Goal: Task Accomplishment & Management: Manage account settings

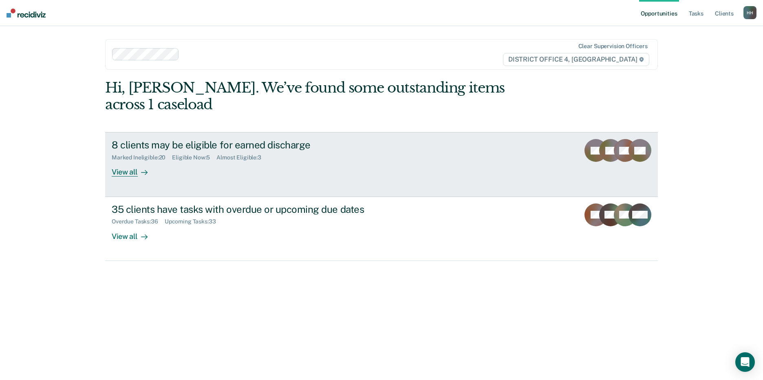
click at [134, 165] on link "8 clients may be eligible for earned discharge Marked Ineligible : 20 Eligible …" at bounding box center [381, 164] width 553 height 64
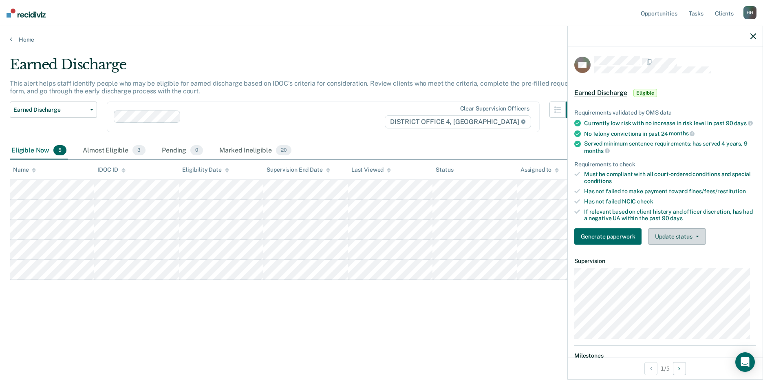
click at [663, 240] on button "Update status" at bounding box center [676, 236] width 57 height 16
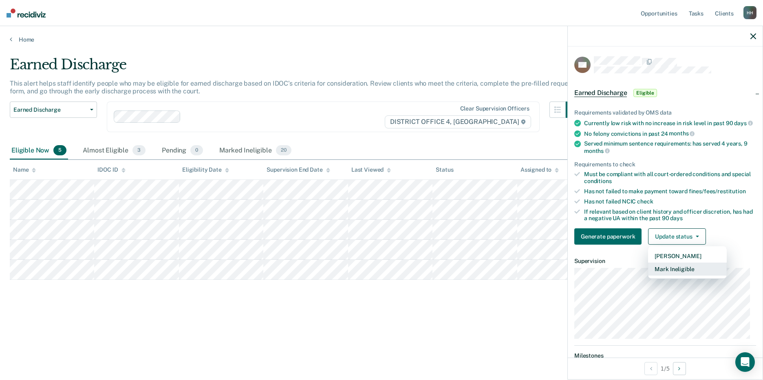
click at [668, 271] on button "Mark Ineligible" at bounding box center [687, 268] width 79 height 13
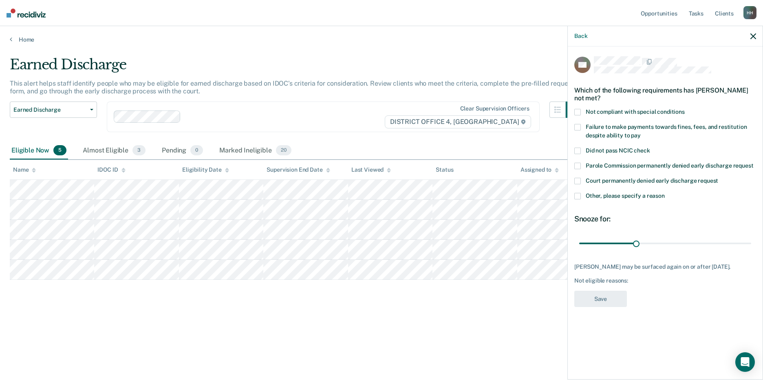
click at [581, 193] on label "Other, please specify a reason" at bounding box center [665, 197] width 182 height 9
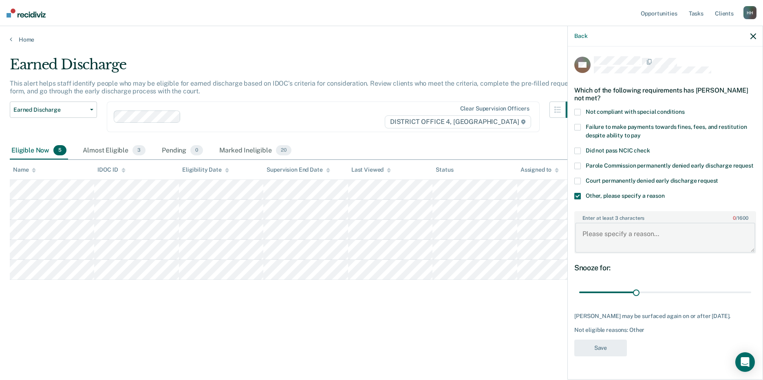
click at [622, 232] on textarea "Enter at least 3 characters 0 / 1600" at bounding box center [665, 238] width 180 height 30
click at [585, 231] on textarea "has put in a request already." at bounding box center [665, 238] width 180 height 30
type textarea "Has put in a request already."
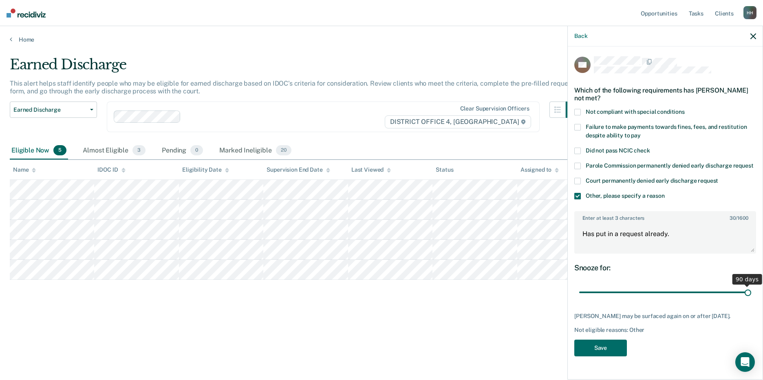
drag, startPoint x: 635, startPoint y: 290, endPoint x: 783, endPoint y: 286, distance: 148.0
type input "90"
click at [751, 286] on input "range" at bounding box center [665, 292] width 172 height 14
drag, startPoint x: 590, startPoint y: 350, endPoint x: 466, endPoint y: 337, distance: 124.1
click at [590, 349] on button "Save" at bounding box center [600, 347] width 53 height 17
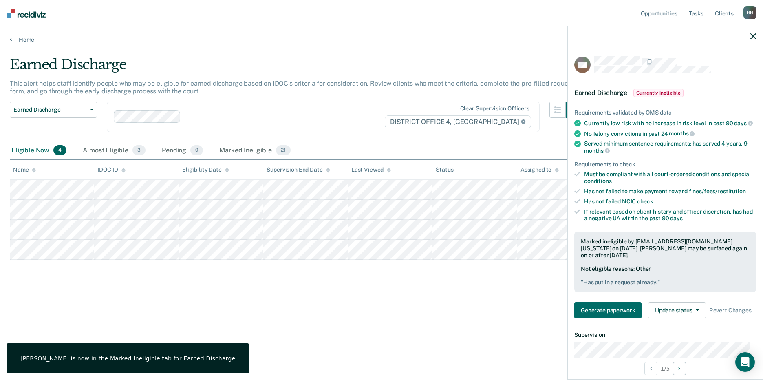
click at [310, 312] on div "Earned Discharge This alert helps staff identify people who may be eligible for…" at bounding box center [381, 187] width 743 height 262
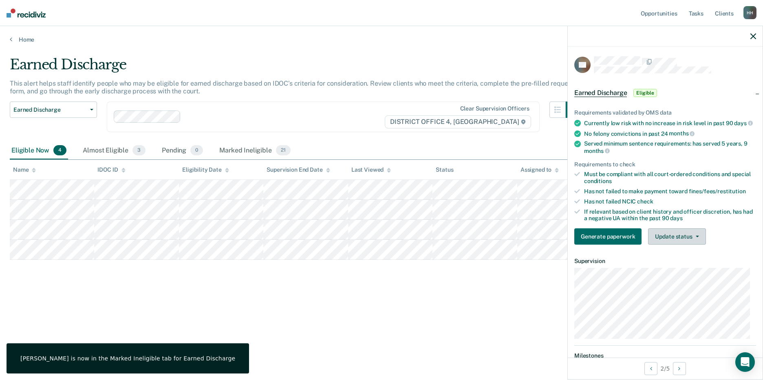
click at [657, 242] on button "Update status" at bounding box center [676, 236] width 57 height 16
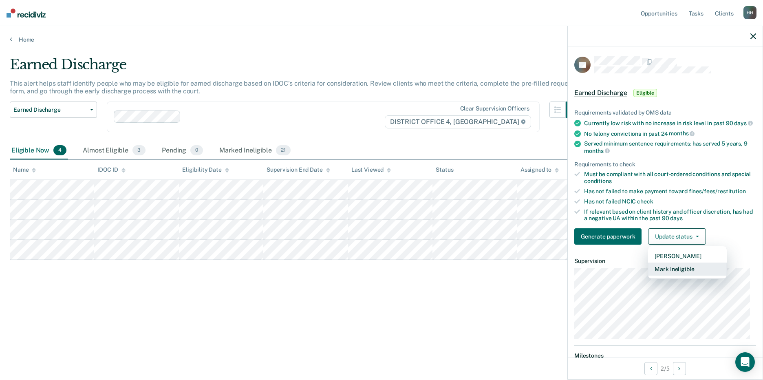
click at [669, 272] on button "Mark Ineligible" at bounding box center [687, 268] width 79 height 13
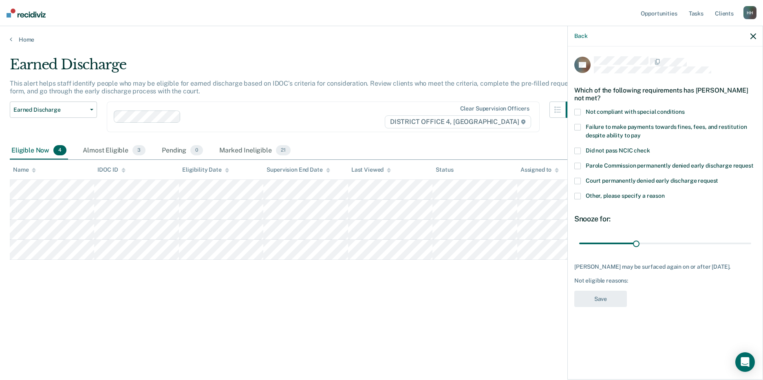
click at [576, 124] on span at bounding box center [577, 127] width 7 height 7
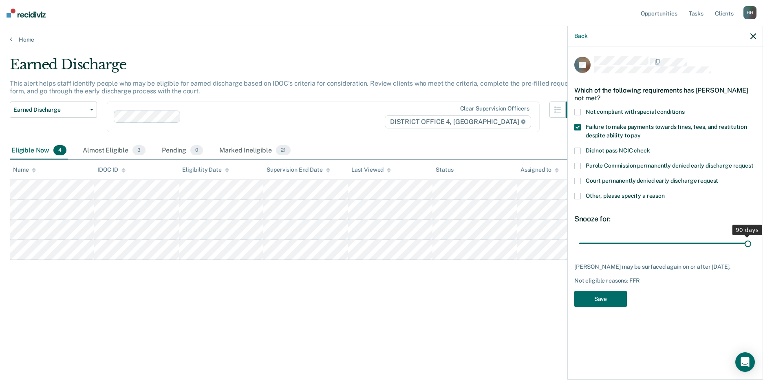
drag, startPoint x: 637, startPoint y: 241, endPoint x: 767, endPoint y: 236, distance: 129.7
type input "90"
click at [751, 236] on input "range" at bounding box center [665, 243] width 172 height 14
click at [613, 307] on button "Save" at bounding box center [600, 299] width 53 height 17
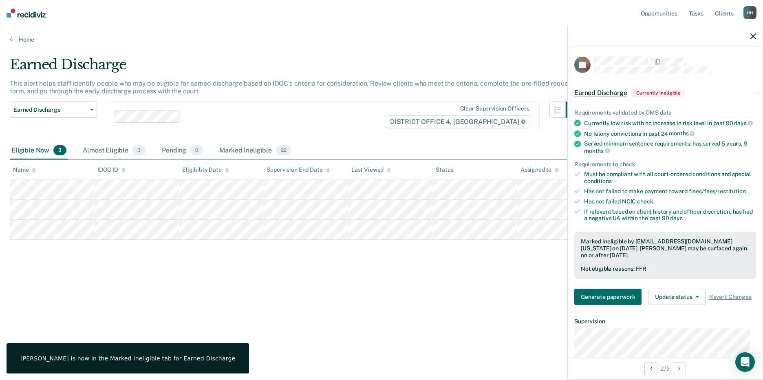
click at [97, 286] on div "Earned Discharge This alert helps staff identify people who may be eligible for…" at bounding box center [381, 187] width 743 height 262
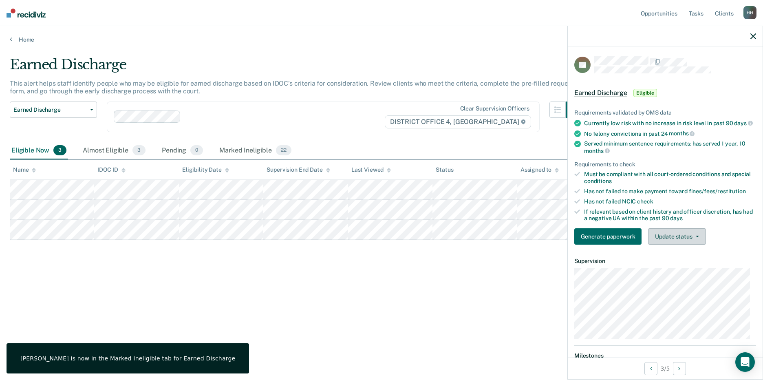
click at [665, 244] on button "Update status" at bounding box center [676, 236] width 57 height 16
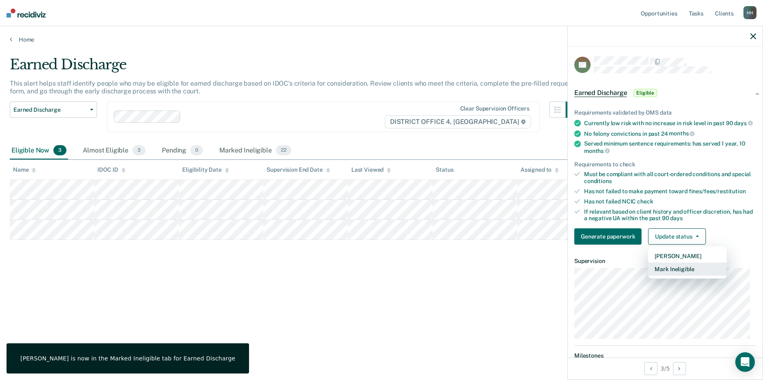
click at [673, 271] on button "Mark Ineligible" at bounding box center [687, 268] width 79 height 13
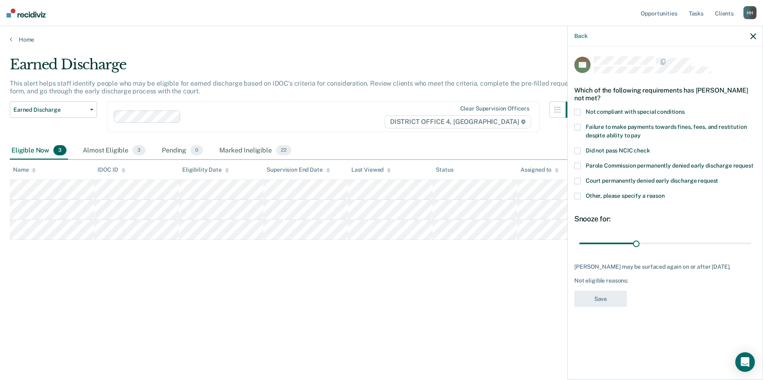
click at [582, 113] on label "Not compliant with special conditions" at bounding box center [665, 113] width 182 height 9
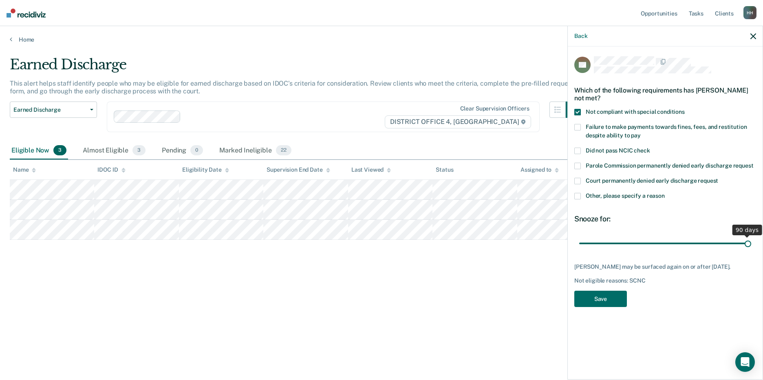
drag, startPoint x: 635, startPoint y: 241, endPoint x: 767, endPoint y: 255, distance: 131.9
type input "90"
click at [751, 250] on input "range" at bounding box center [665, 243] width 172 height 14
click at [599, 302] on button "Save" at bounding box center [600, 299] width 53 height 17
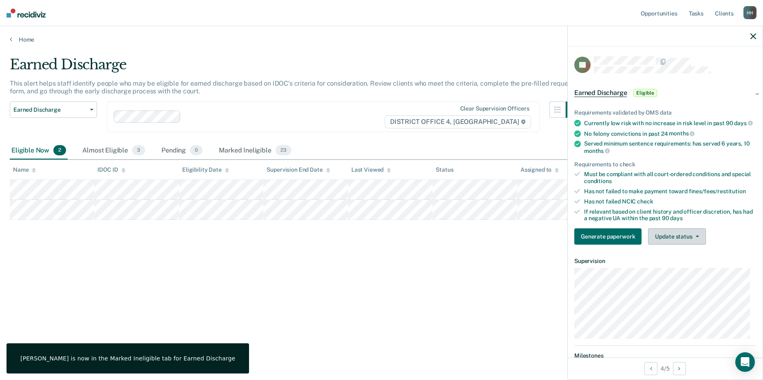
click at [683, 244] on button "Update status" at bounding box center [676, 236] width 57 height 16
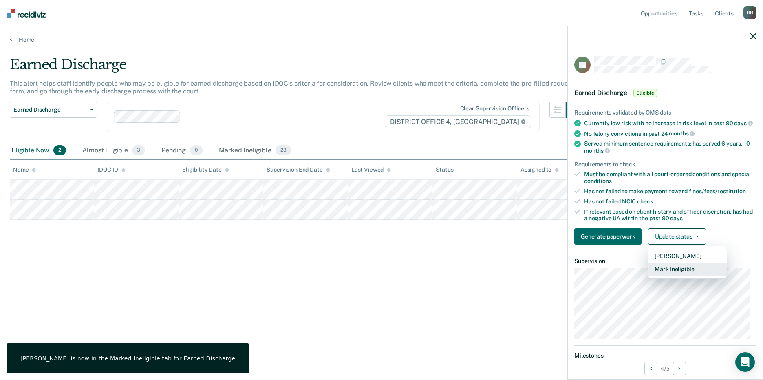
click at [682, 274] on button "Mark Ineligible" at bounding box center [687, 268] width 79 height 13
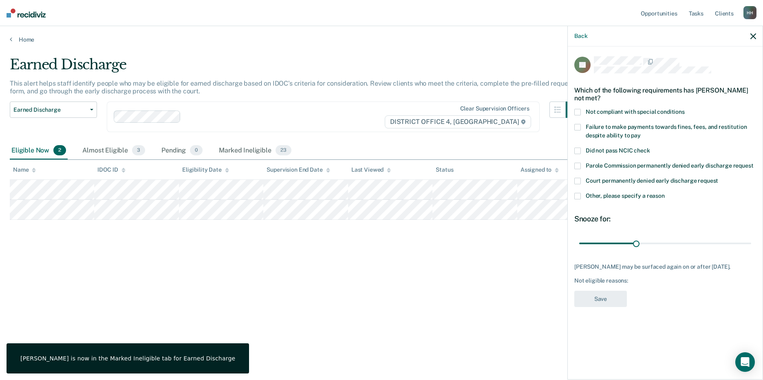
click at [577, 110] on span at bounding box center [577, 112] width 7 height 7
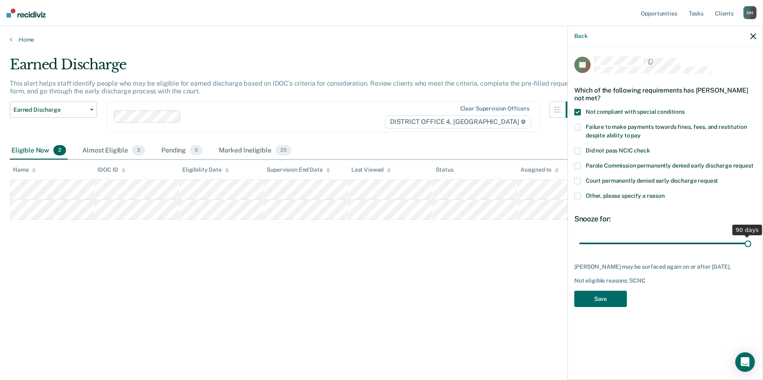
drag, startPoint x: 638, startPoint y: 245, endPoint x: 754, endPoint y: 247, distance: 116.2
type input "90"
click at [751, 247] on input "range" at bounding box center [665, 243] width 172 height 14
click at [609, 301] on button "Save" at bounding box center [600, 299] width 53 height 17
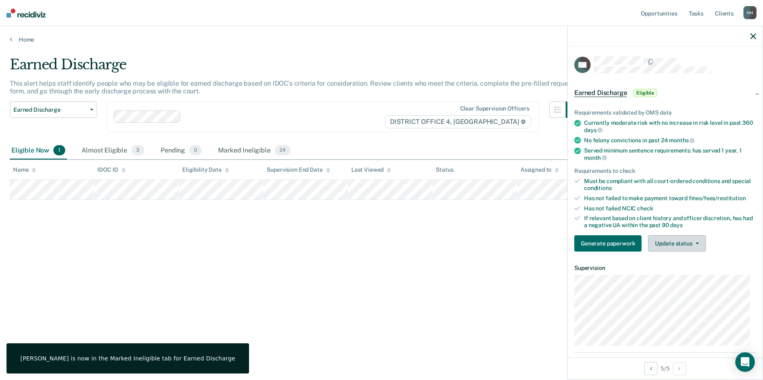
click at [650, 238] on button "Update status" at bounding box center [676, 243] width 57 height 16
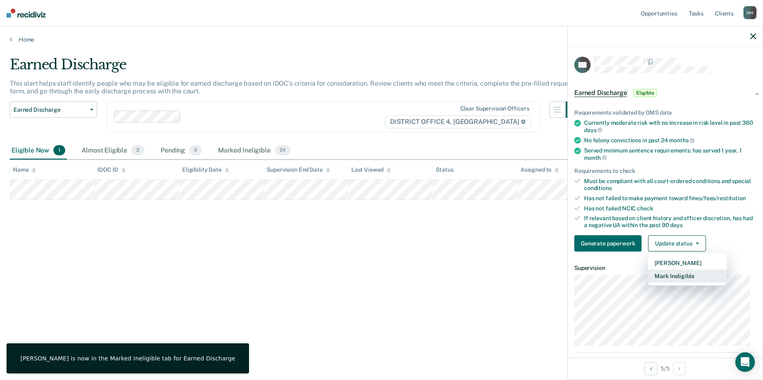
click at [667, 278] on button "Mark Ineligible" at bounding box center [687, 275] width 79 height 13
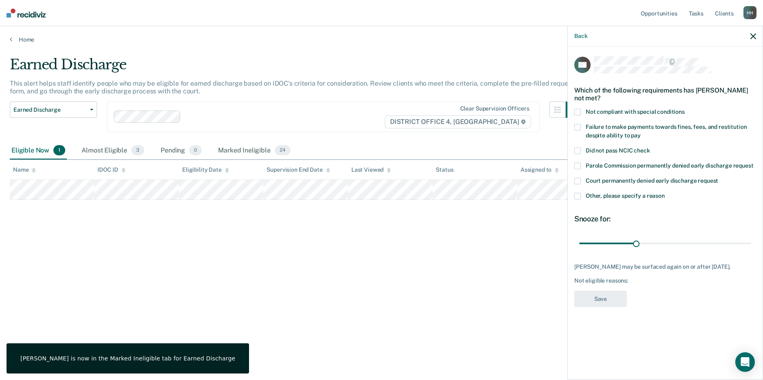
click at [576, 114] on span at bounding box center [577, 112] width 7 height 7
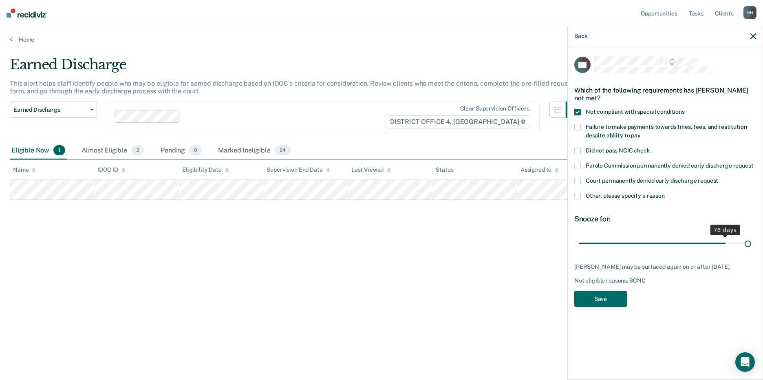
drag, startPoint x: 634, startPoint y: 240, endPoint x: 785, endPoint y: 251, distance: 151.6
type input "90"
click at [751, 250] on input "range" at bounding box center [665, 243] width 172 height 14
click at [610, 305] on button "Save" at bounding box center [600, 299] width 53 height 17
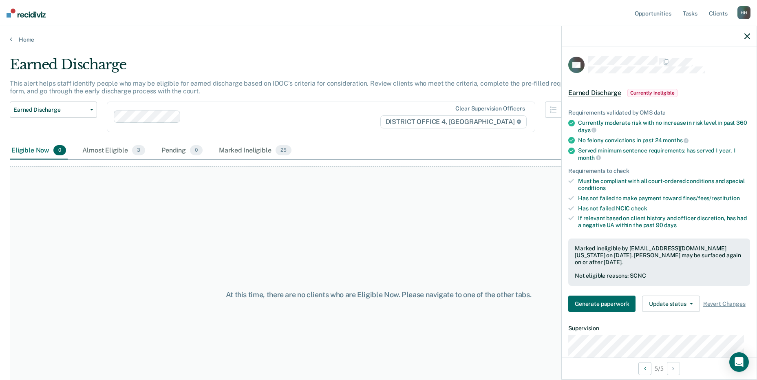
click at [231, 247] on div "At this time, there are no clients who are Eligible Now. Please navigate to one…" at bounding box center [378, 294] width 737 height 256
click at [100, 150] on div "Almost Eligible 3" at bounding box center [114, 151] width 66 height 18
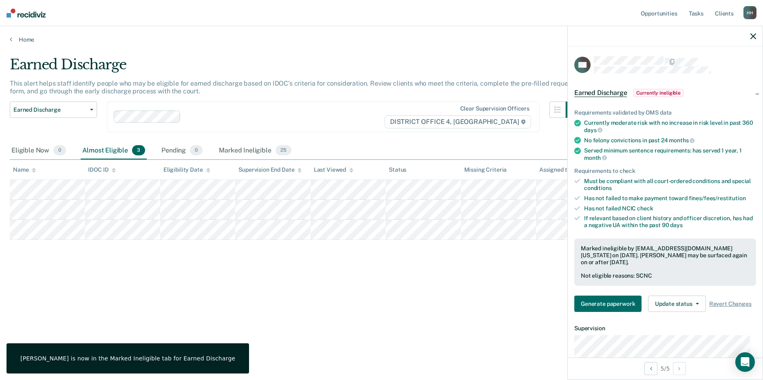
click at [367, 321] on div "Earned Discharge This alert helps staff identify people who may be eligible for…" at bounding box center [381, 200] width 743 height 289
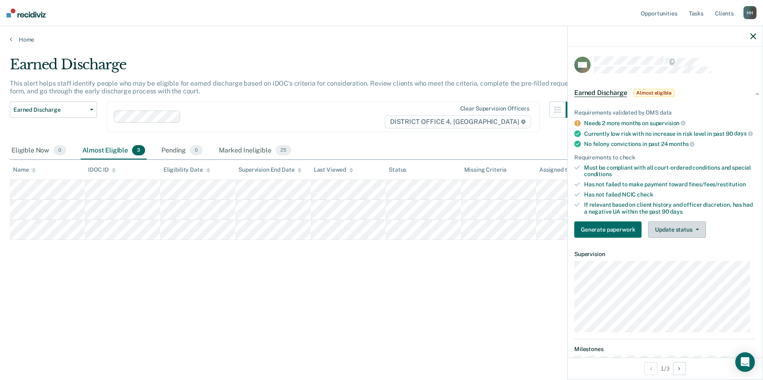
click at [654, 232] on button "Update status" at bounding box center [676, 229] width 57 height 16
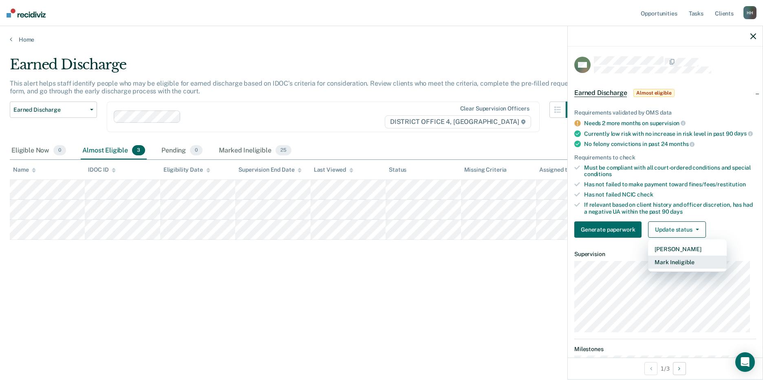
click at [661, 269] on button "Mark Ineligible" at bounding box center [687, 262] width 79 height 13
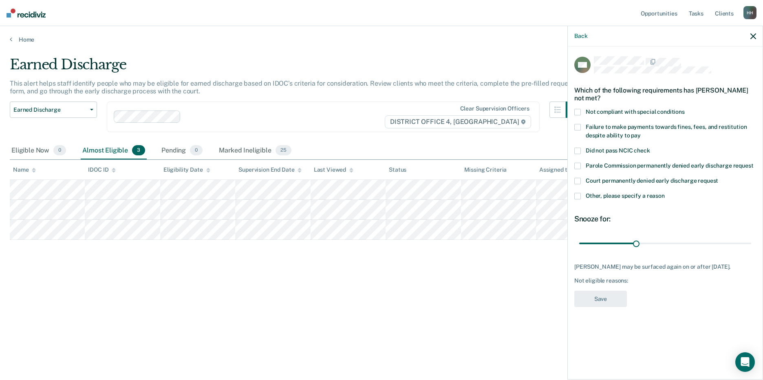
click at [579, 112] on span at bounding box center [577, 112] width 7 height 7
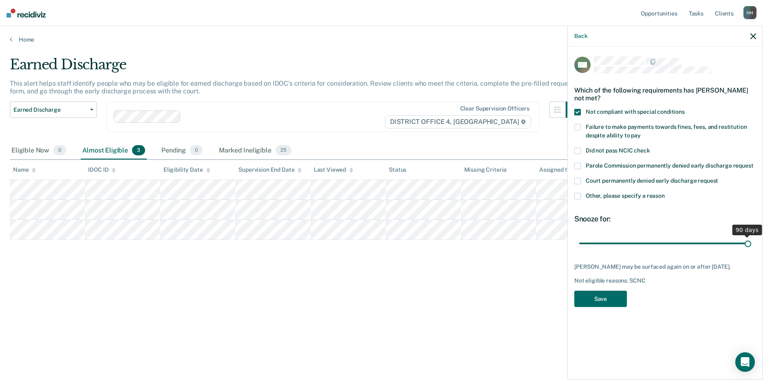
drag, startPoint x: 639, startPoint y: 242, endPoint x: 768, endPoint y: 245, distance: 128.8
type input "90"
click at [751, 245] on input "range" at bounding box center [665, 243] width 172 height 14
click at [595, 306] on button "Save" at bounding box center [600, 299] width 53 height 17
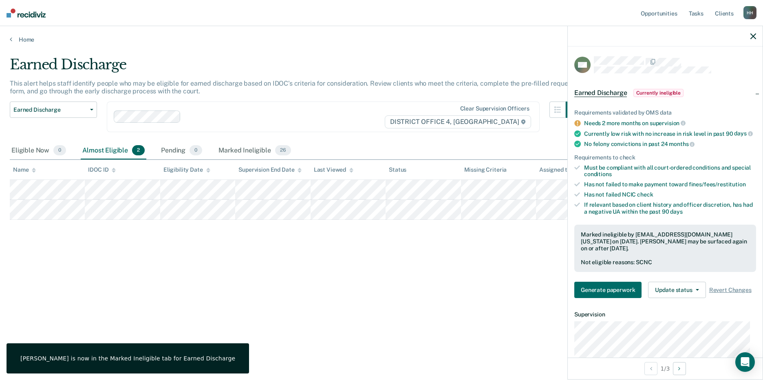
click at [232, 280] on div "Earned Discharge This alert helps staff identify people who may be eligible for…" at bounding box center [381, 187] width 743 height 262
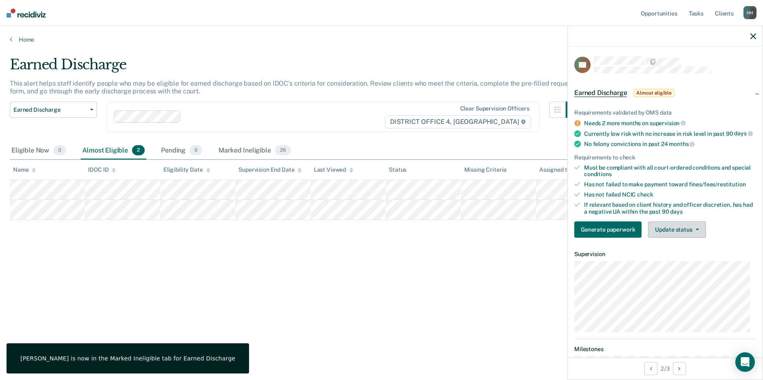
click at [678, 236] on button "Update status" at bounding box center [676, 229] width 57 height 16
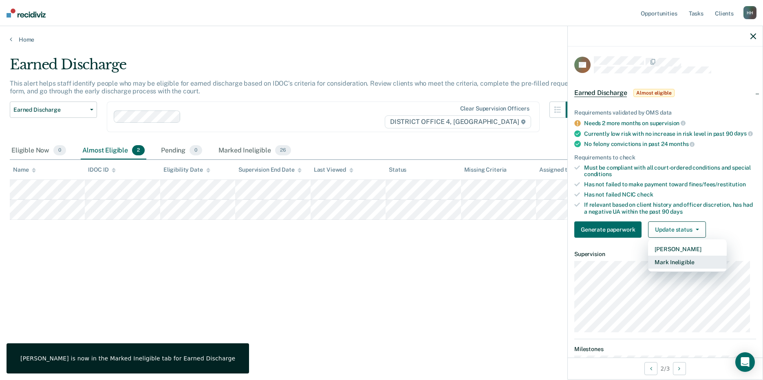
click at [674, 269] on button "Mark Ineligible" at bounding box center [687, 262] width 79 height 13
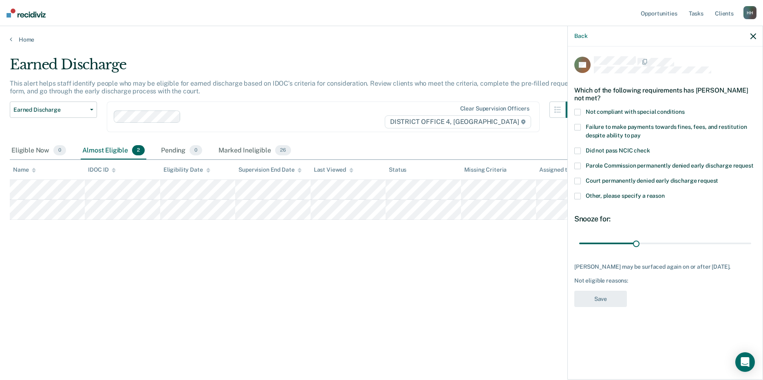
click at [578, 112] on span at bounding box center [577, 112] width 7 height 7
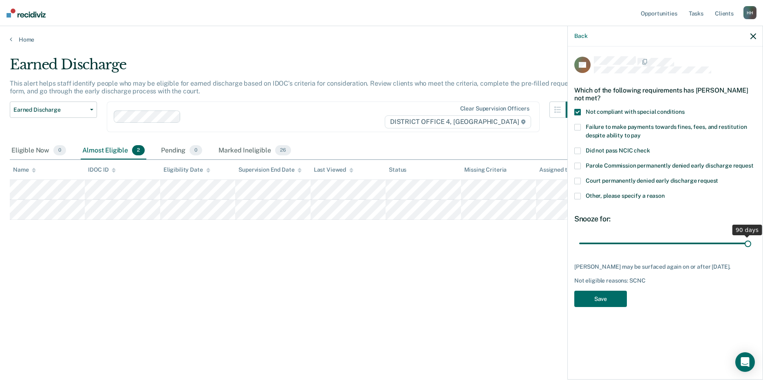
drag, startPoint x: 637, startPoint y: 245, endPoint x: 757, endPoint y: 268, distance: 122.0
type input "90"
click at [751, 250] on input "range" at bounding box center [665, 243] width 172 height 14
click at [613, 297] on button "Save" at bounding box center [600, 299] width 53 height 17
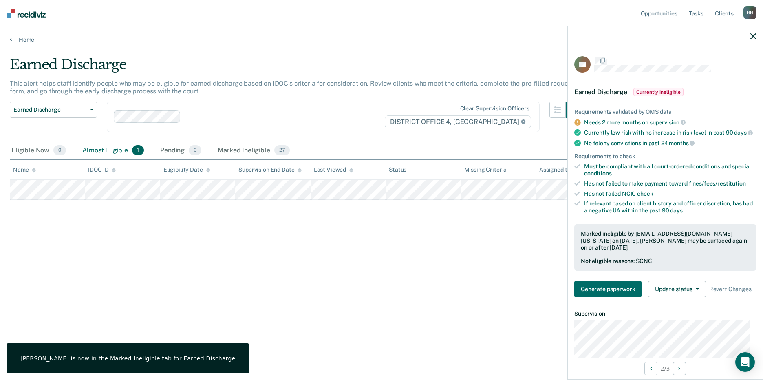
click at [275, 282] on div "Earned Discharge This alert helps staff identify people who may be eligible for…" at bounding box center [381, 187] width 743 height 262
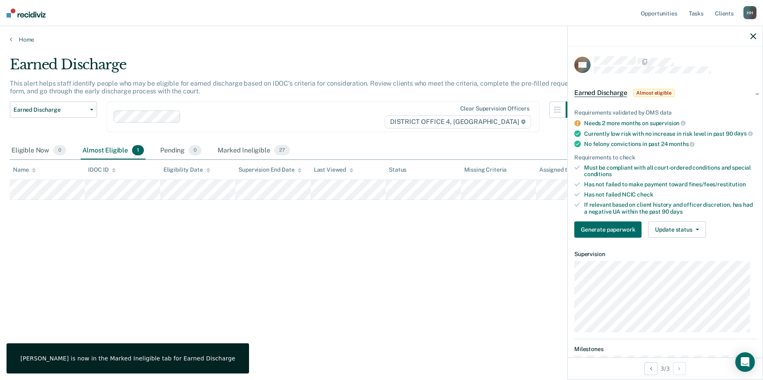
click at [661, 244] on div "Requirements validated by OMS data Needs 2 more months on supervision Currently…" at bounding box center [665, 170] width 195 height 148
click at [661, 236] on button "Update status" at bounding box center [676, 229] width 57 height 16
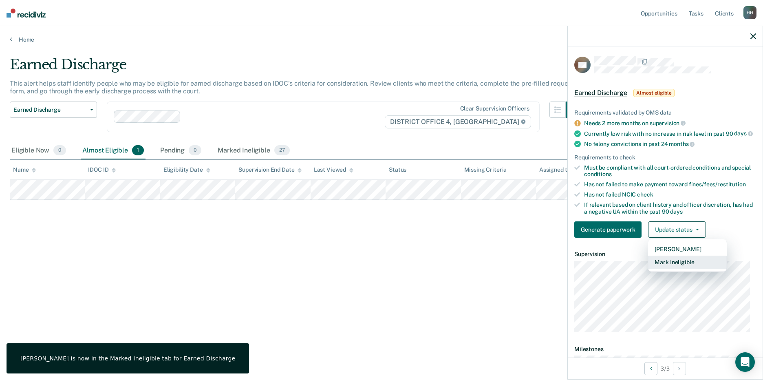
click at [679, 269] on button "Mark Ineligible" at bounding box center [687, 262] width 79 height 13
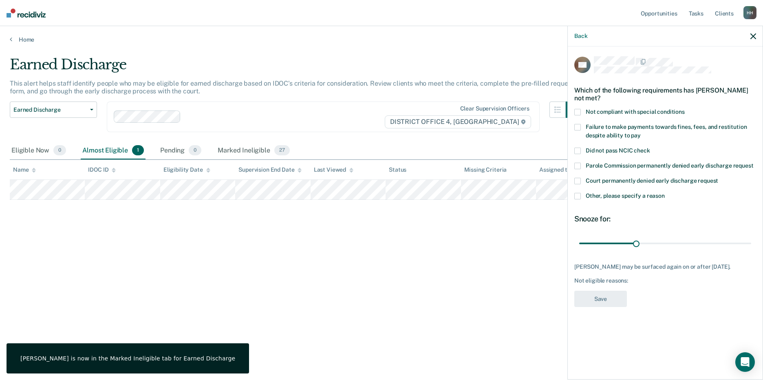
click at [577, 110] on span at bounding box center [577, 112] width 7 height 7
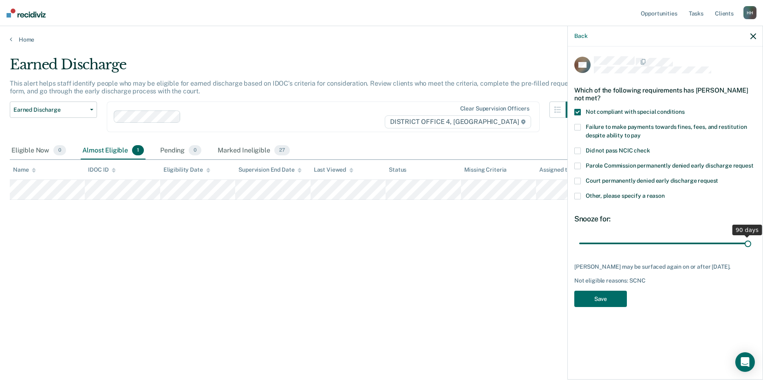
drag, startPoint x: 636, startPoint y: 243, endPoint x: 817, endPoint y: 261, distance: 181.8
type input "90"
click at [751, 250] on input "range" at bounding box center [665, 243] width 172 height 14
click at [606, 302] on button "Save" at bounding box center [600, 299] width 53 height 17
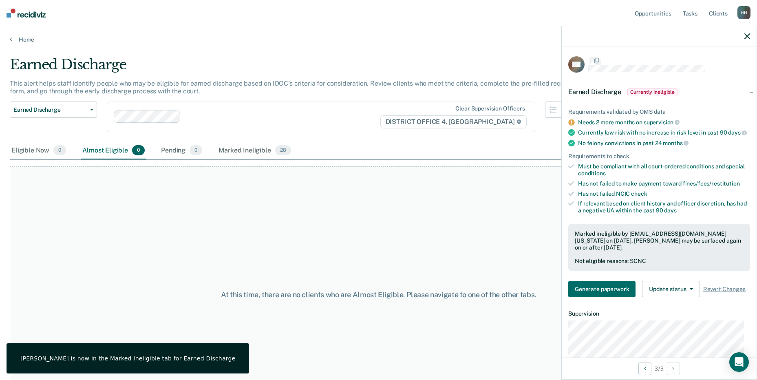
click at [424, 264] on div "At this time, there are no clients who are Almost Eligible. Please navigate to …" at bounding box center [378, 294] width 737 height 256
click at [743, 35] on div at bounding box center [659, 36] width 195 height 20
click at [746, 36] on icon "button" at bounding box center [747, 36] width 6 height 6
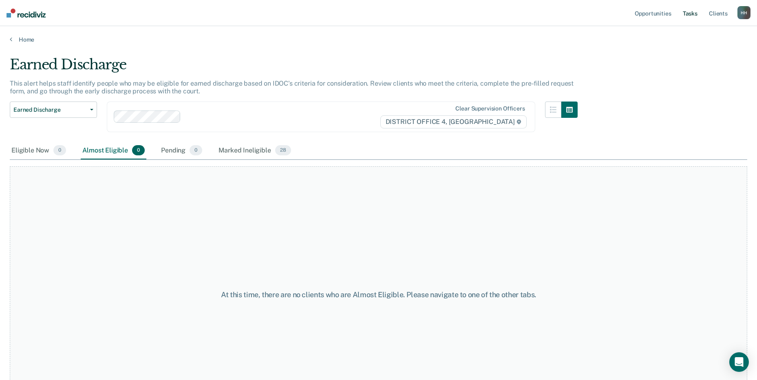
click at [688, 12] on link "Tasks" at bounding box center [690, 13] width 18 height 26
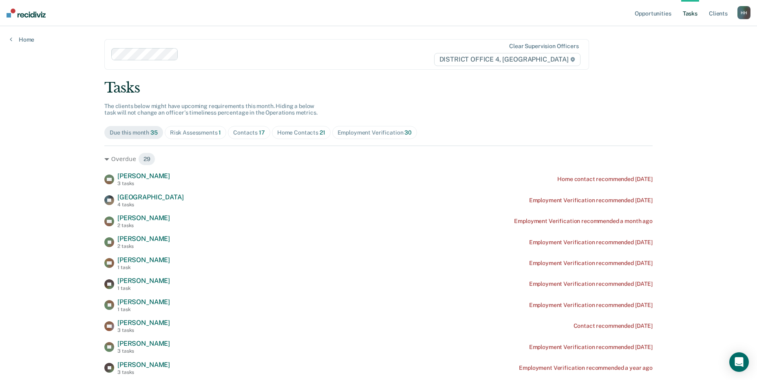
click at [238, 133] on div "Contacts 17" at bounding box center [249, 132] width 32 height 7
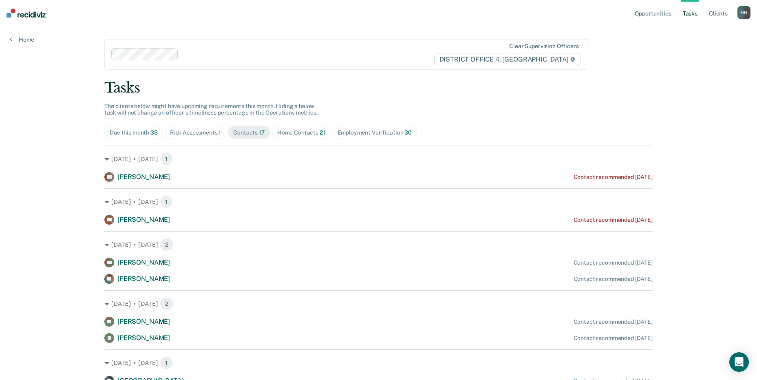
click at [279, 134] on div "Home Contacts 21" at bounding box center [301, 132] width 48 height 7
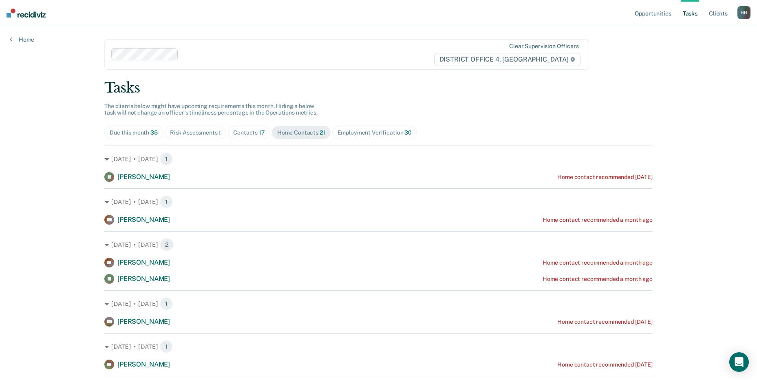
click at [185, 136] on span "Risk Assessments 1" at bounding box center [196, 132] width 62 height 13
